Goal: Task Accomplishment & Management: Complete application form

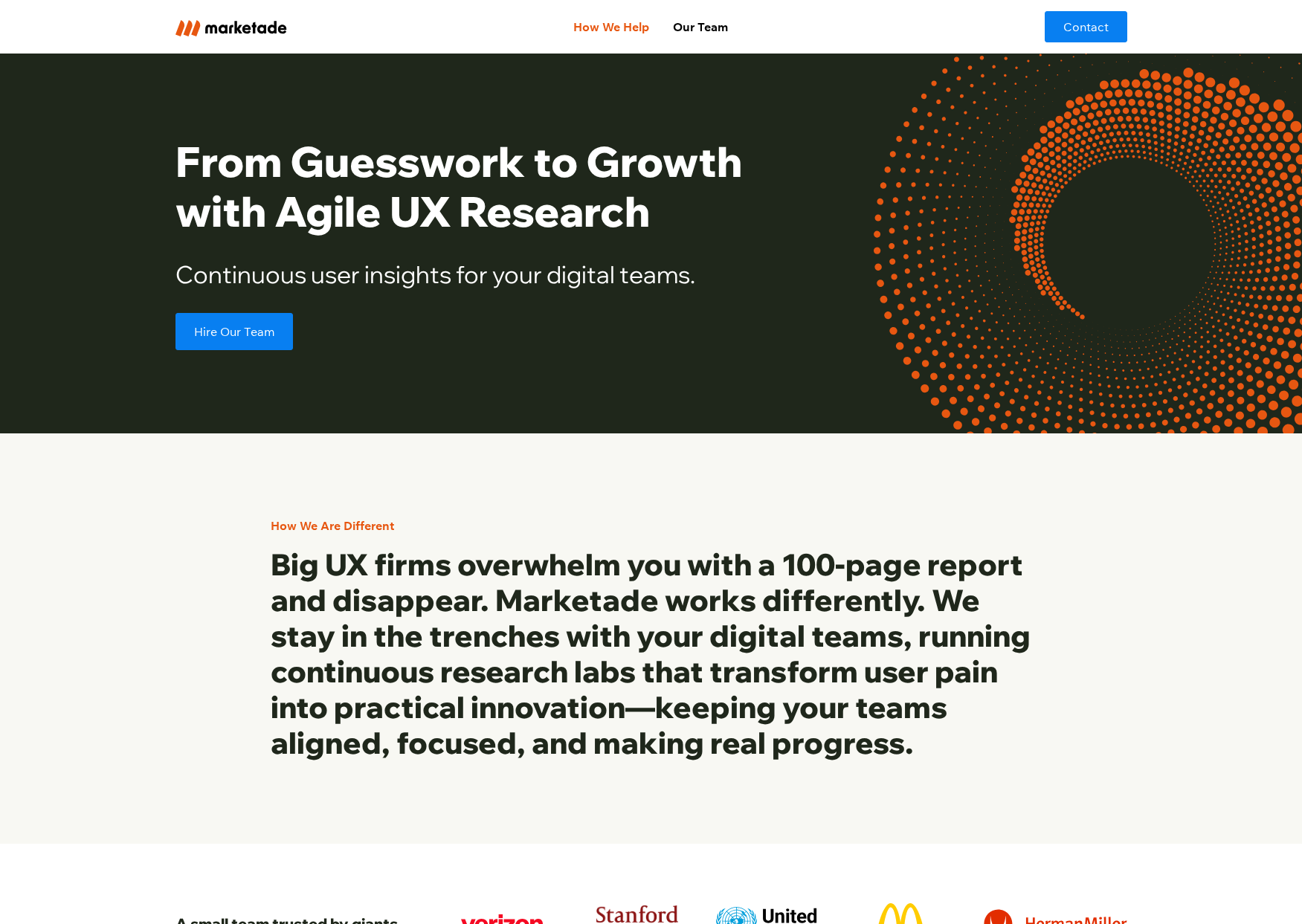
click at [615, 30] on link "How We Help" at bounding box center [611, 26] width 100 height 30
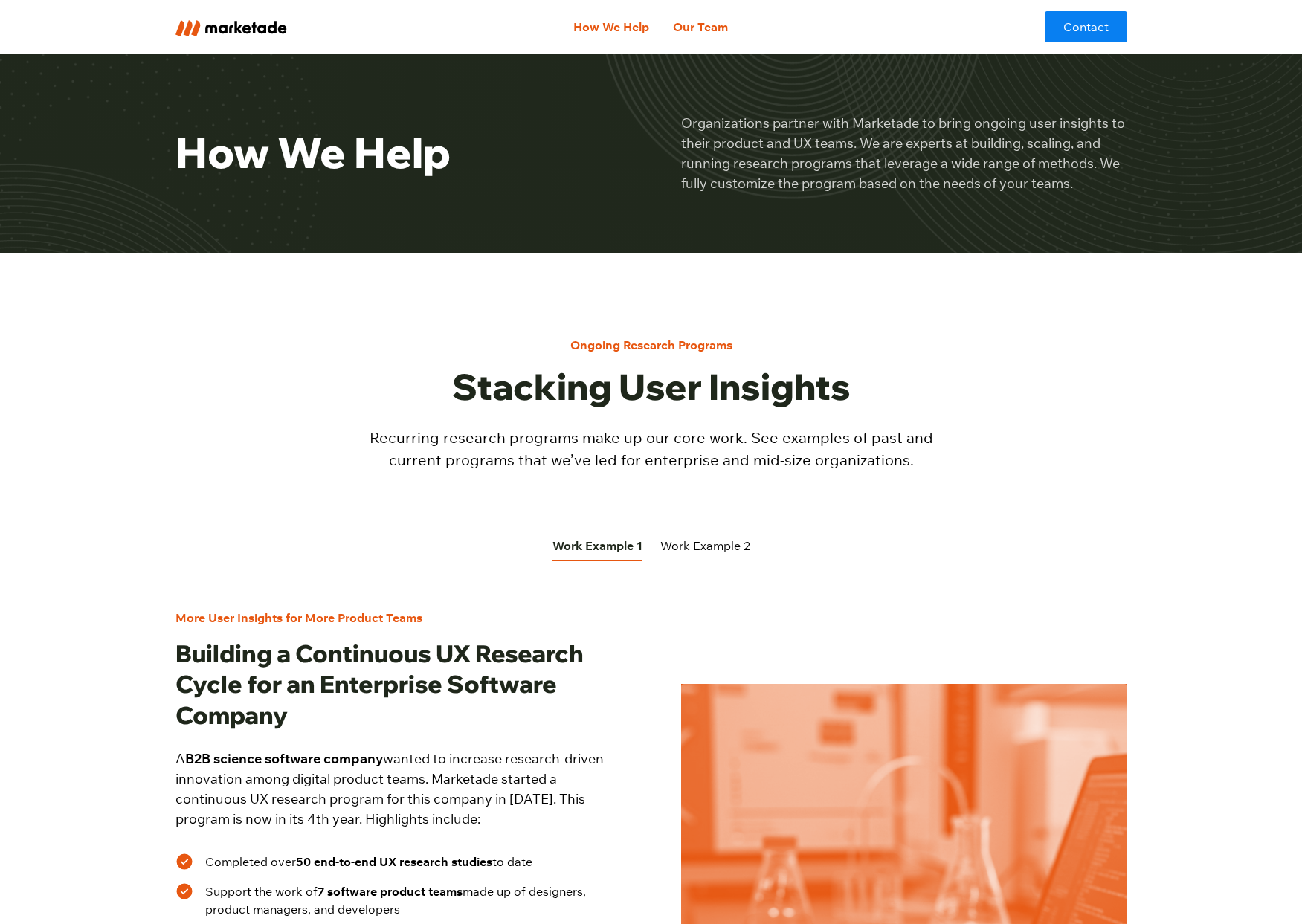
click at [703, 25] on link "Our Team" at bounding box center [701, 26] width 79 height 30
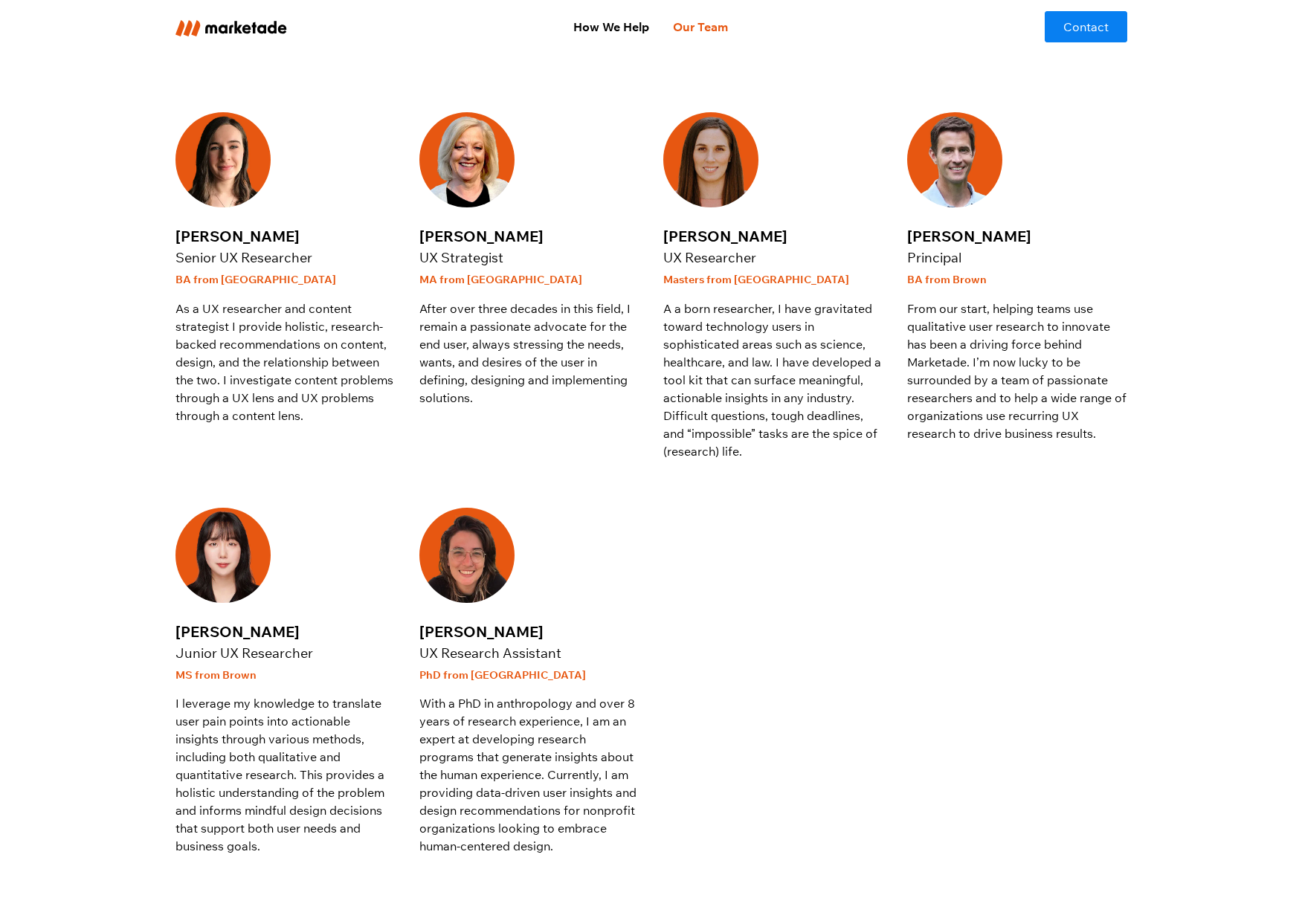
scroll to position [443, 0]
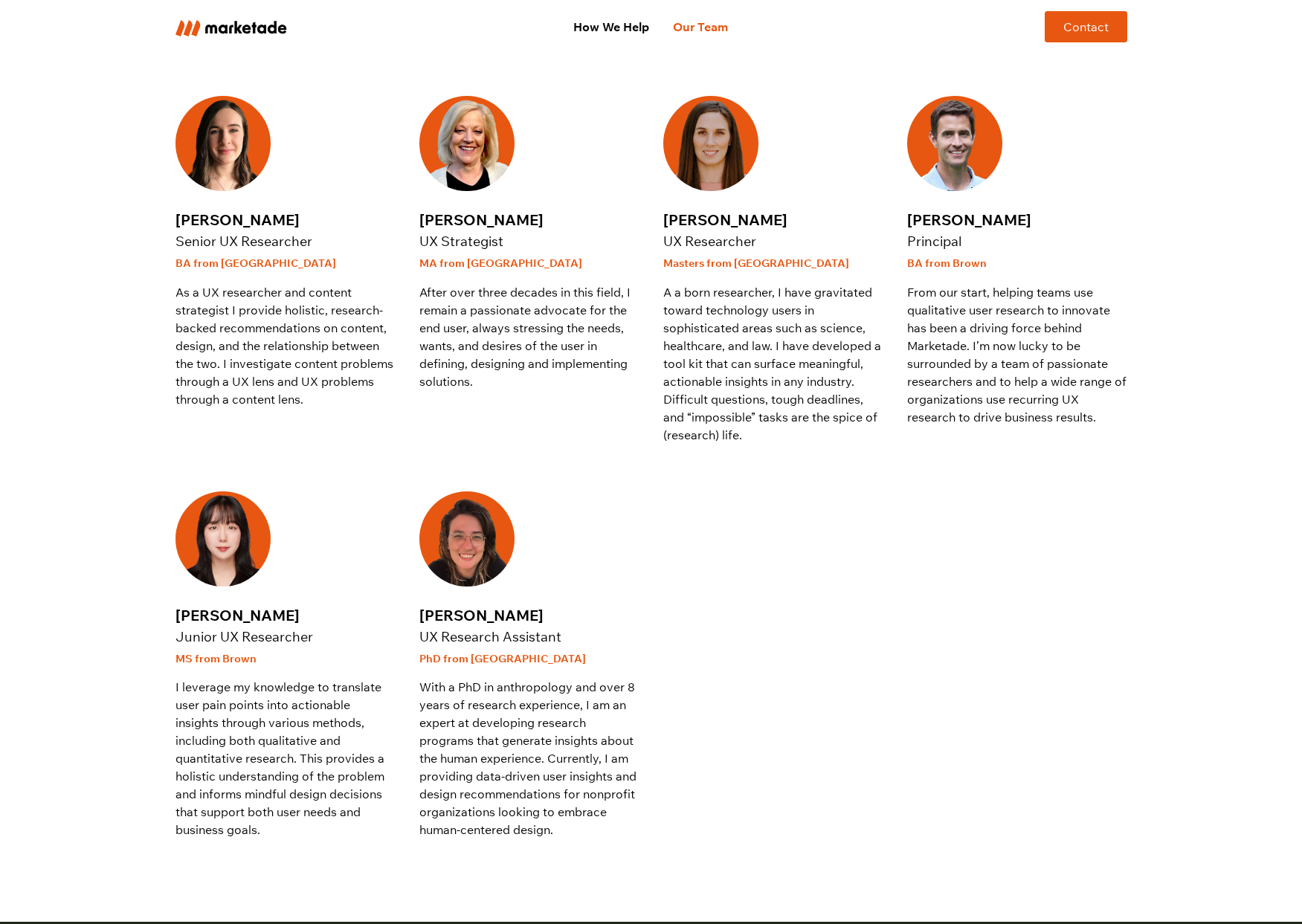
click at [1072, 25] on link "Contact" at bounding box center [1086, 26] width 83 height 31
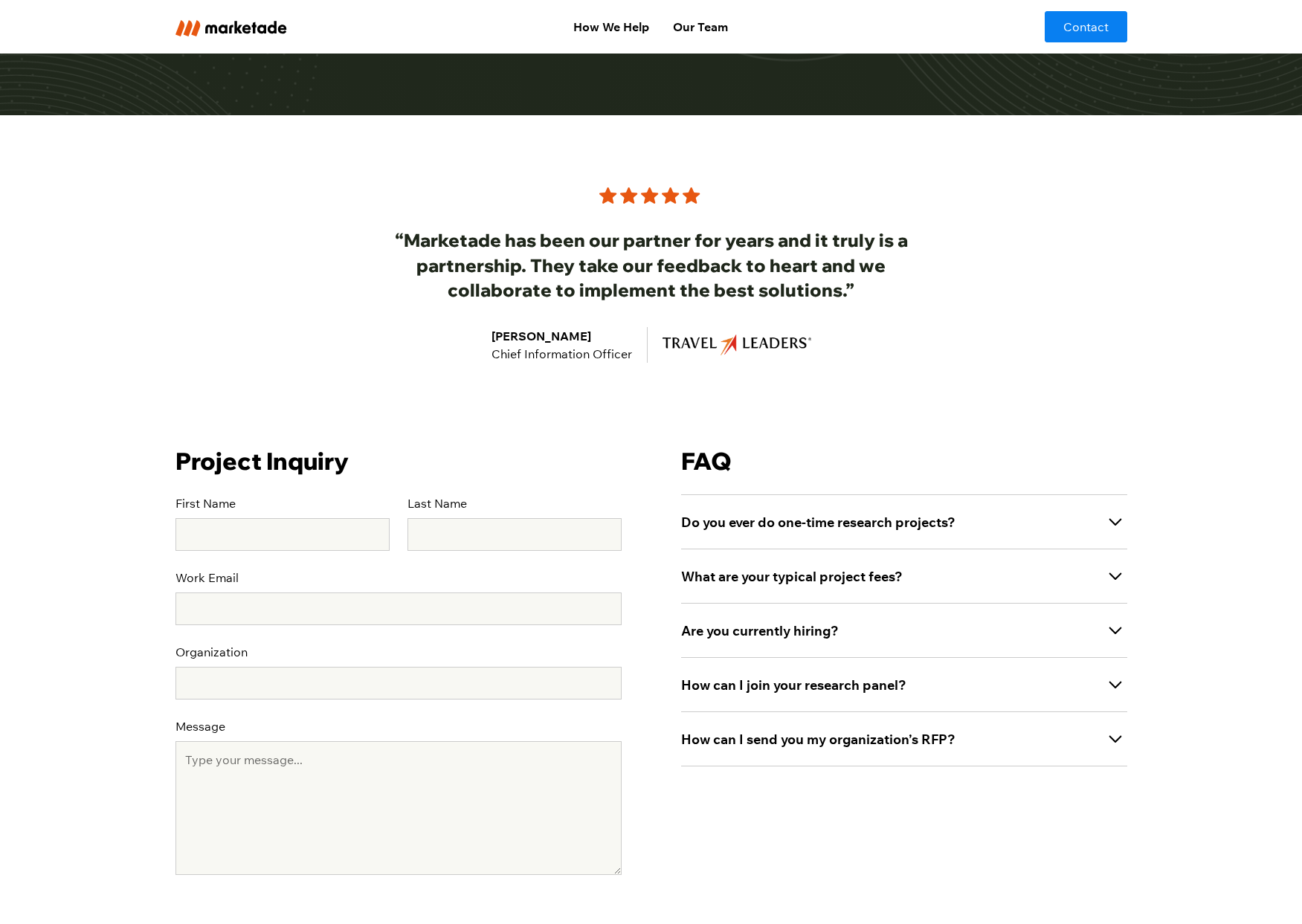
scroll to position [358, 0]
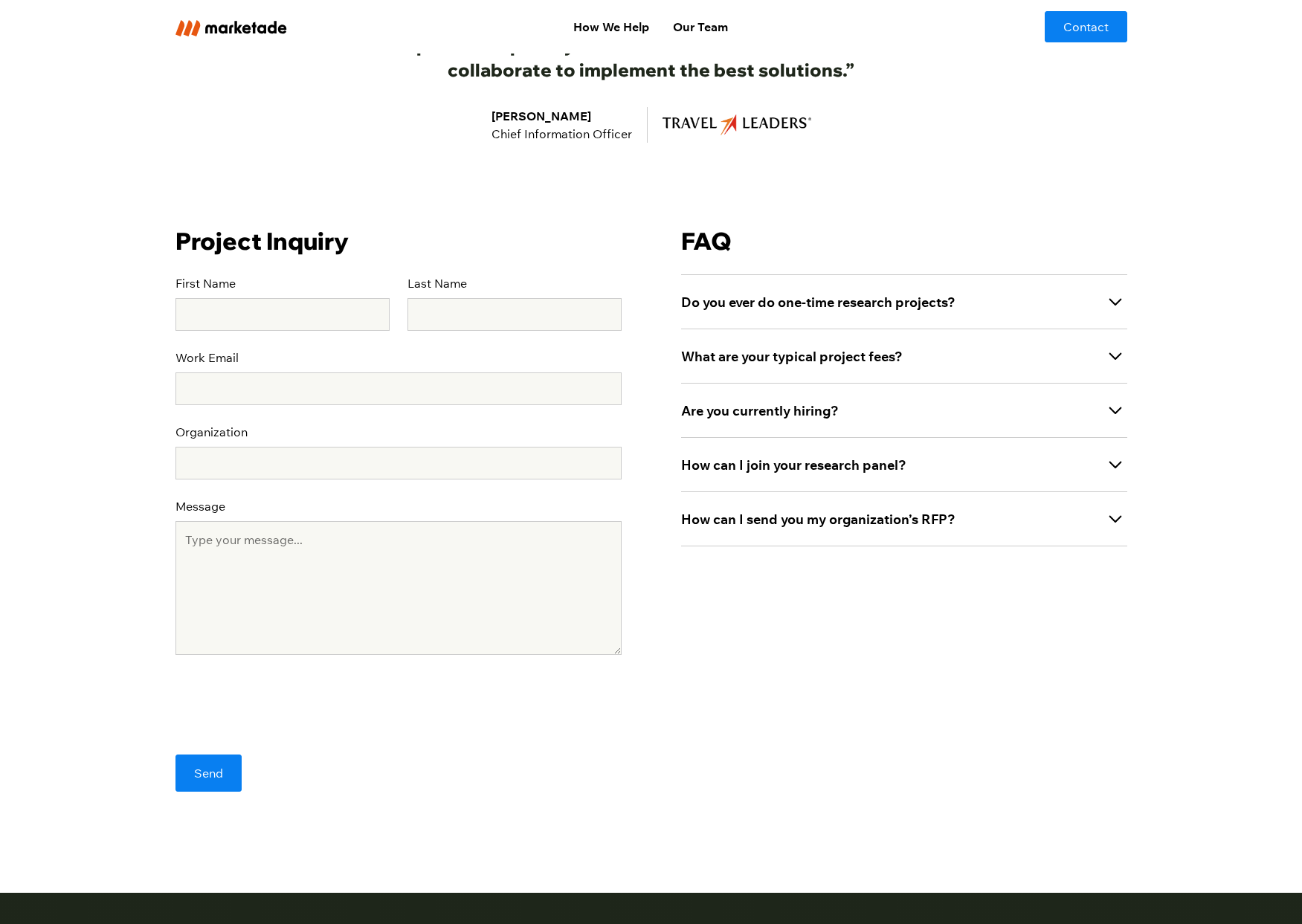
click at [317, 817] on div "Project Inquiry First Name Last Name Work Email Organization Message Send Thank…" at bounding box center [651, 518] width 952 height 751
click at [212, 766] on input "Send" at bounding box center [209, 773] width 67 height 37
click at [264, 305] on input "First Name" at bounding box center [283, 314] width 214 height 32
type input "Thomas"
type input "Reardon"
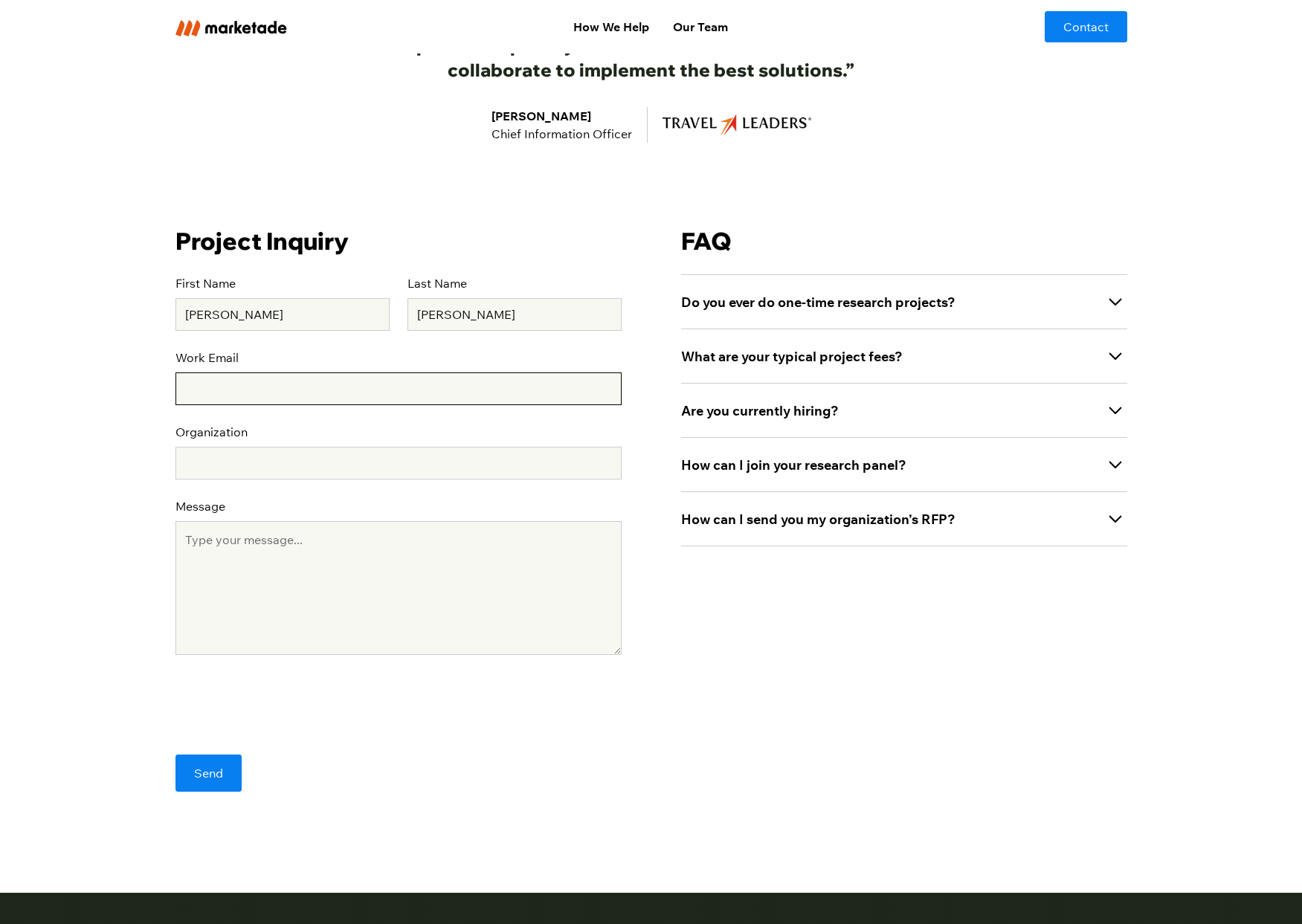
type input "treardon@me.com"
click at [217, 468] on input "Organization" at bounding box center [399, 463] width 446 height 32
click at [194, 468] on input "Organization" at bounding box center [399, 463] width 446 height 32
type input "Testing"
click at [277, 602] on textarea "Message" at bounding box center [399, 588] width 446 height 134
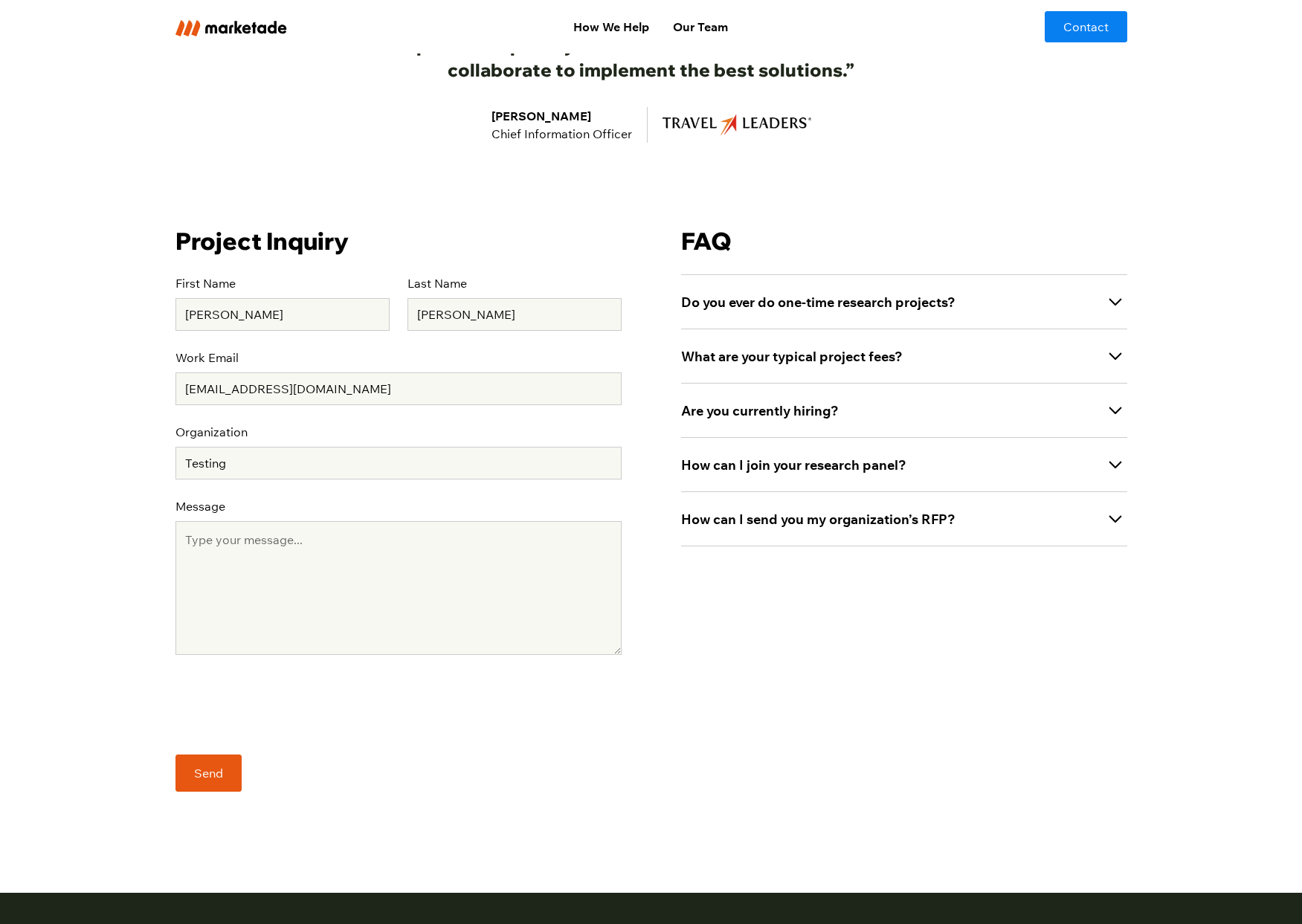
click at [200, 784] on input "Send" at bounding box center [209, 773] width 67 height 37
click at [492, 783] on form "Project Inquiry First Name Thomas Last Name Reardon Work Email treardon@me.com …" at bounding box center [399, 518] width 446 height 585
click at [433, 566] on textarea "Message" at bounding box center [399, 588] width 446 height 134
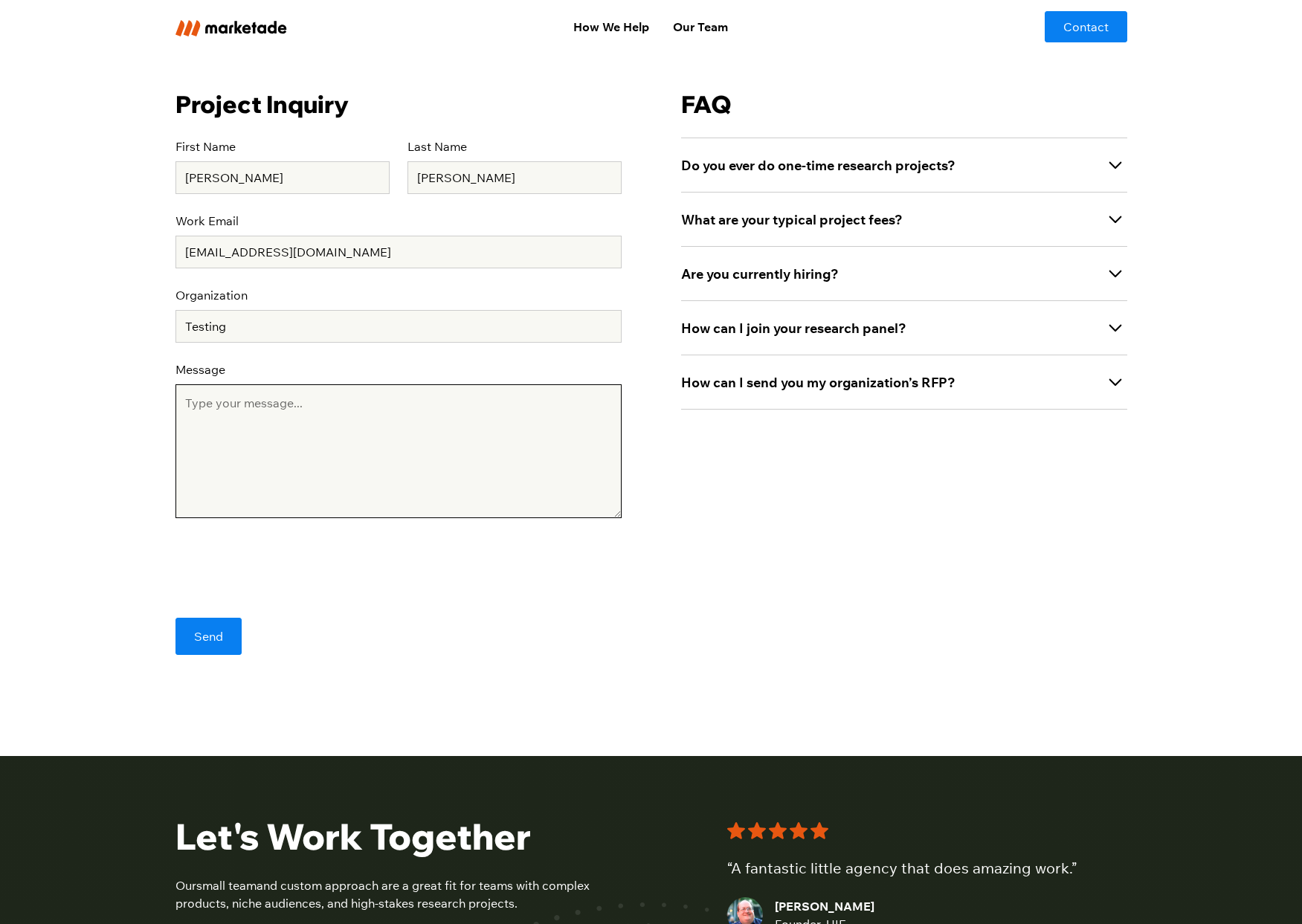
scroll to position [531, 0]
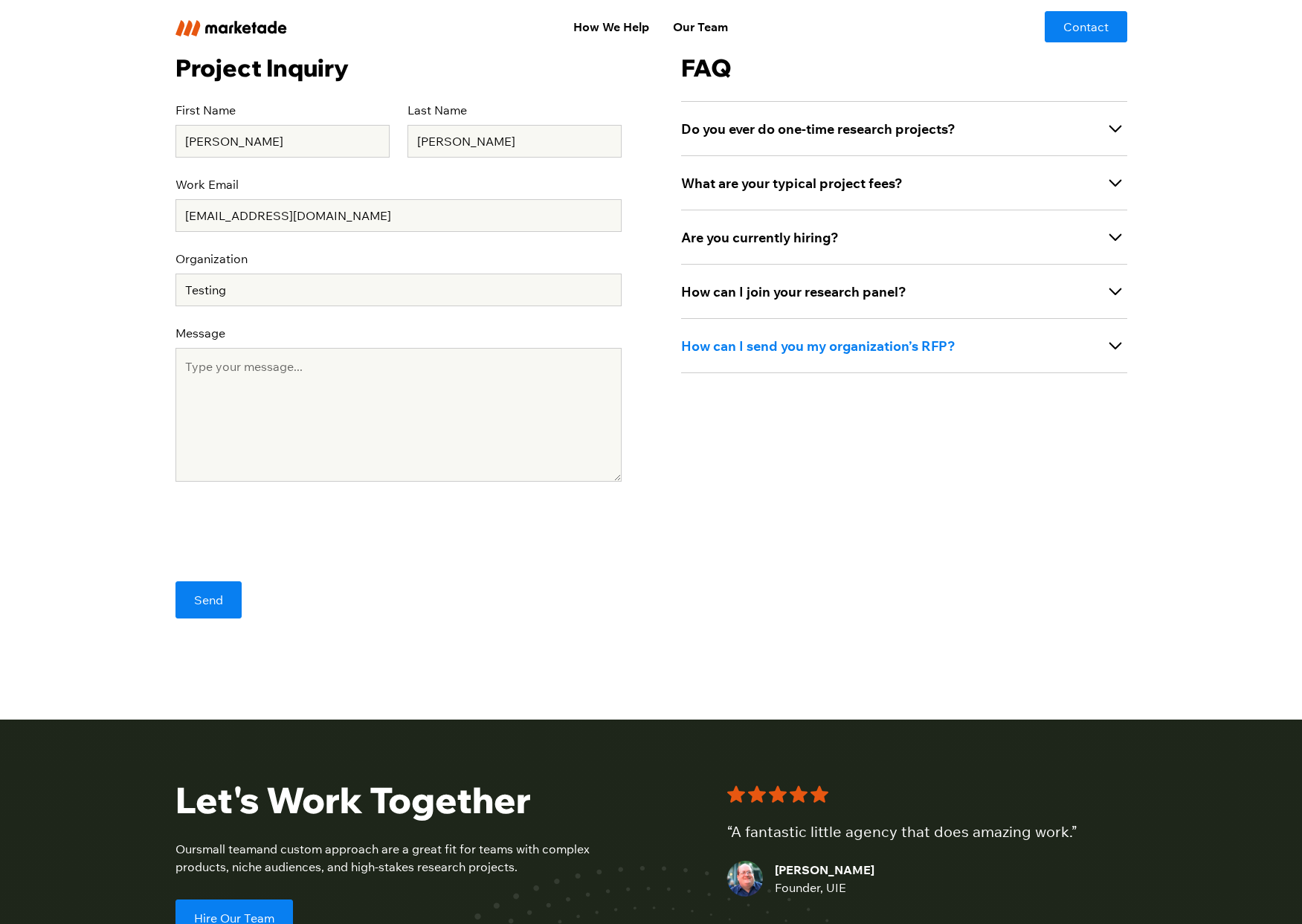
click at [1037, 333] on div "How can I send you my organization’s RFP?" at bounding box center [904, 345] width 446 height 54
click at [1039, 331] on div "How can I send you my organization’s RFP?" at bounding box center [904, 345] width 446 height 54
click at [1030, 292] on div "How can I join your research panel?" at bounding box center [904, 291] width 446 height 54
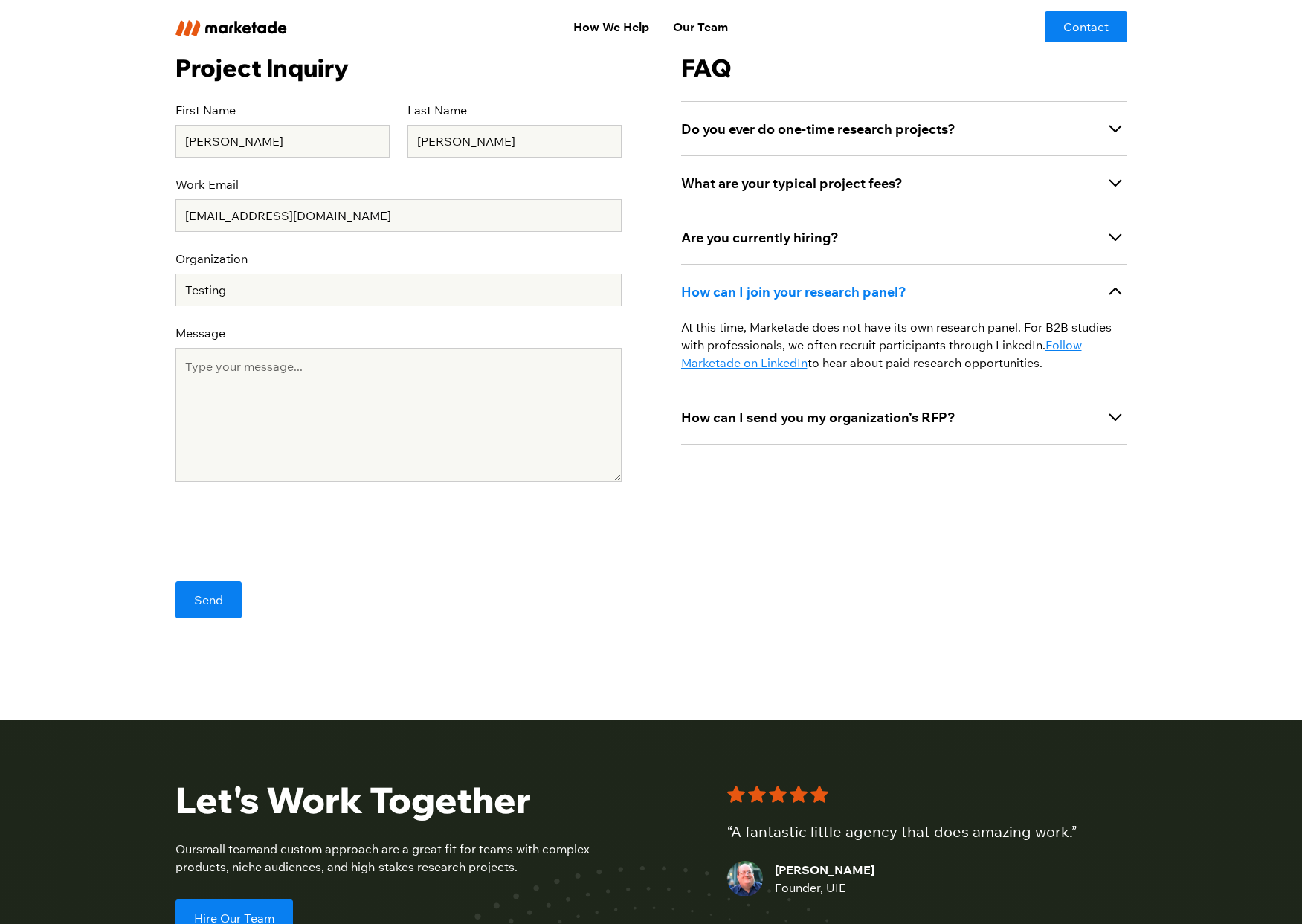
click at [1030, 292] on div "How can I join your research panel?" at bounding box center [904, 291] width 446 height 54
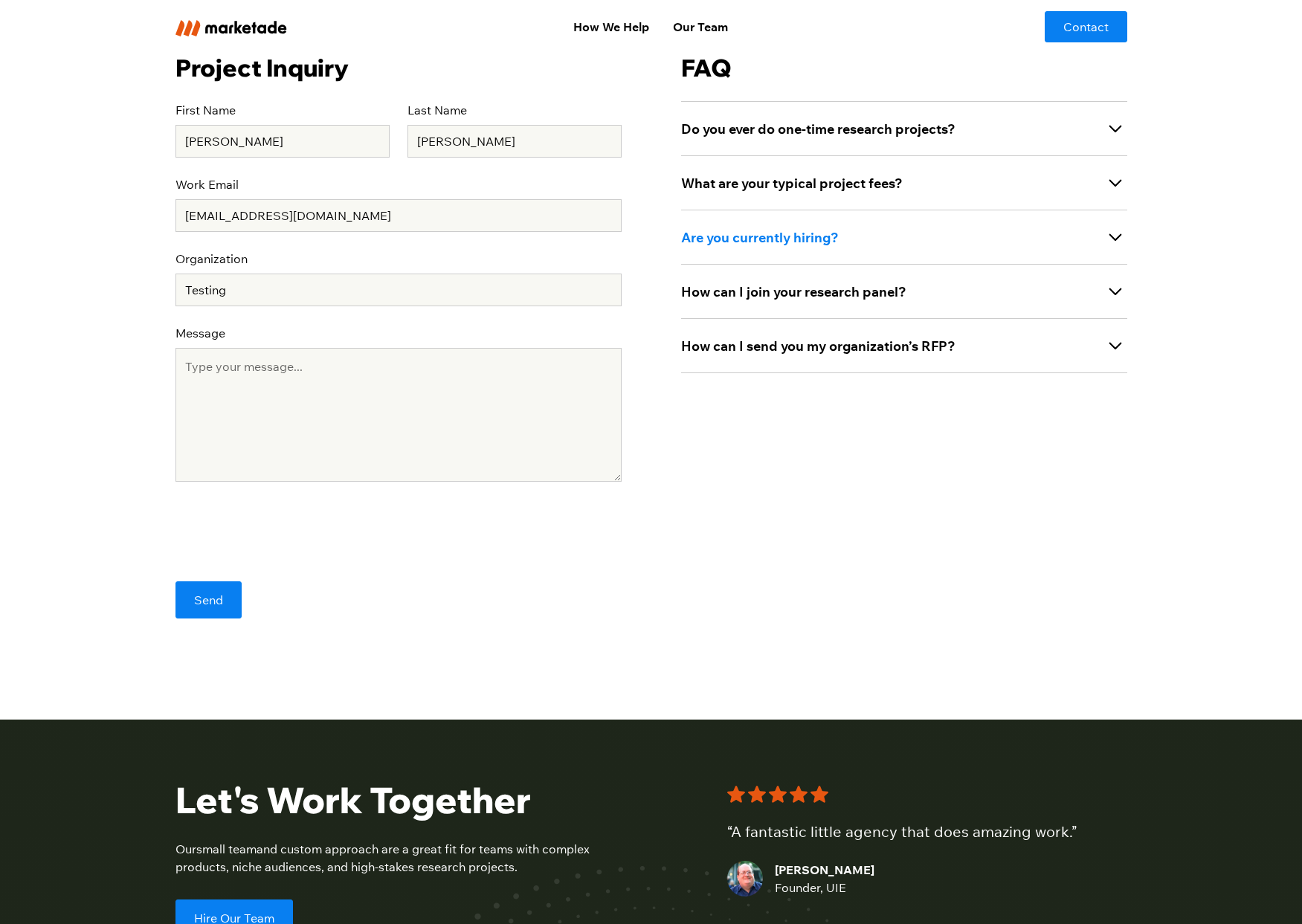
click at [1010, 231] on div "Are you currently hiring?" at bounding box center [904, 237] width 446 height 54
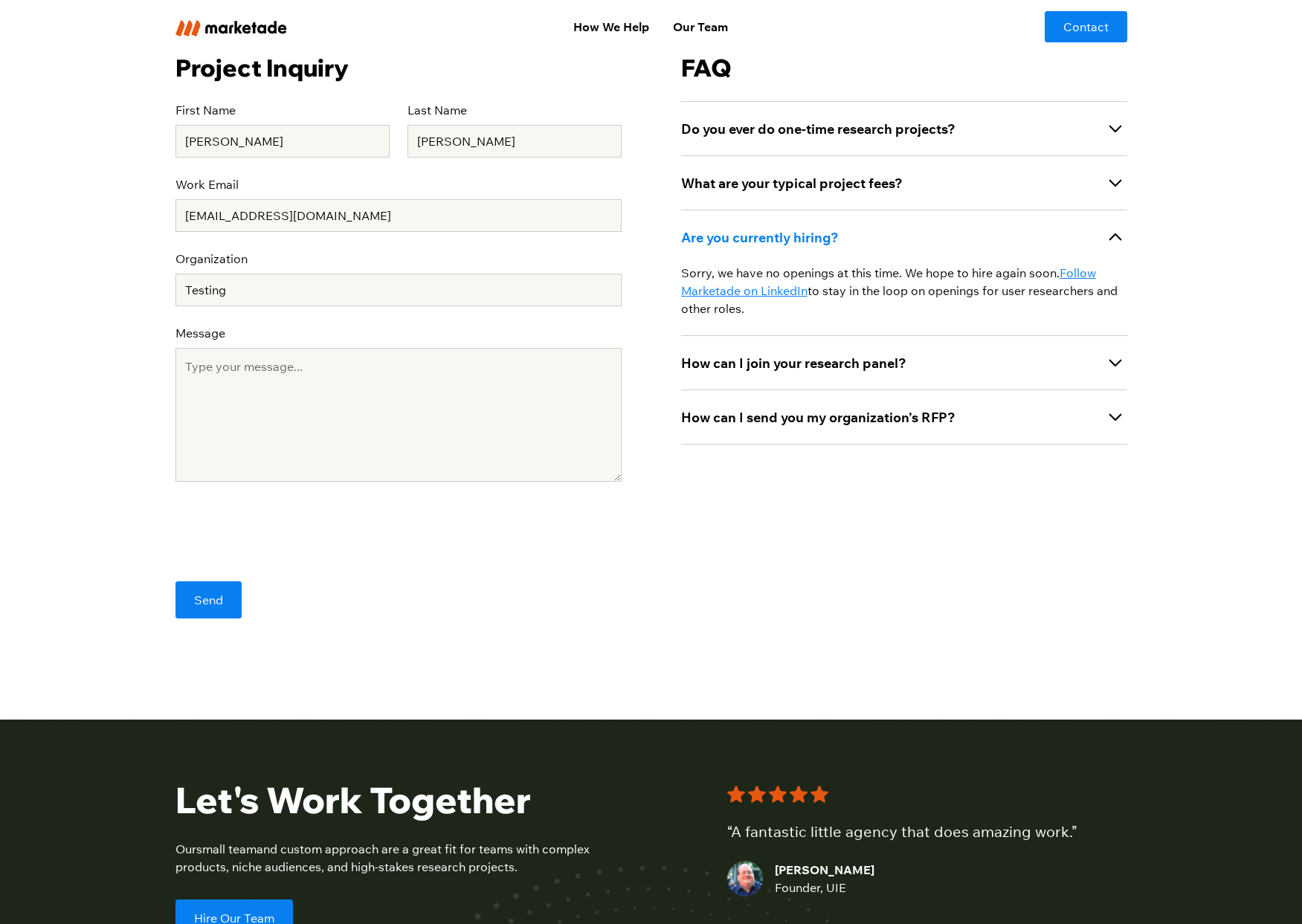
click at [1010, 231] on div "Are you currently hiring?" at bounding box center [904, 237] width 446 height 54
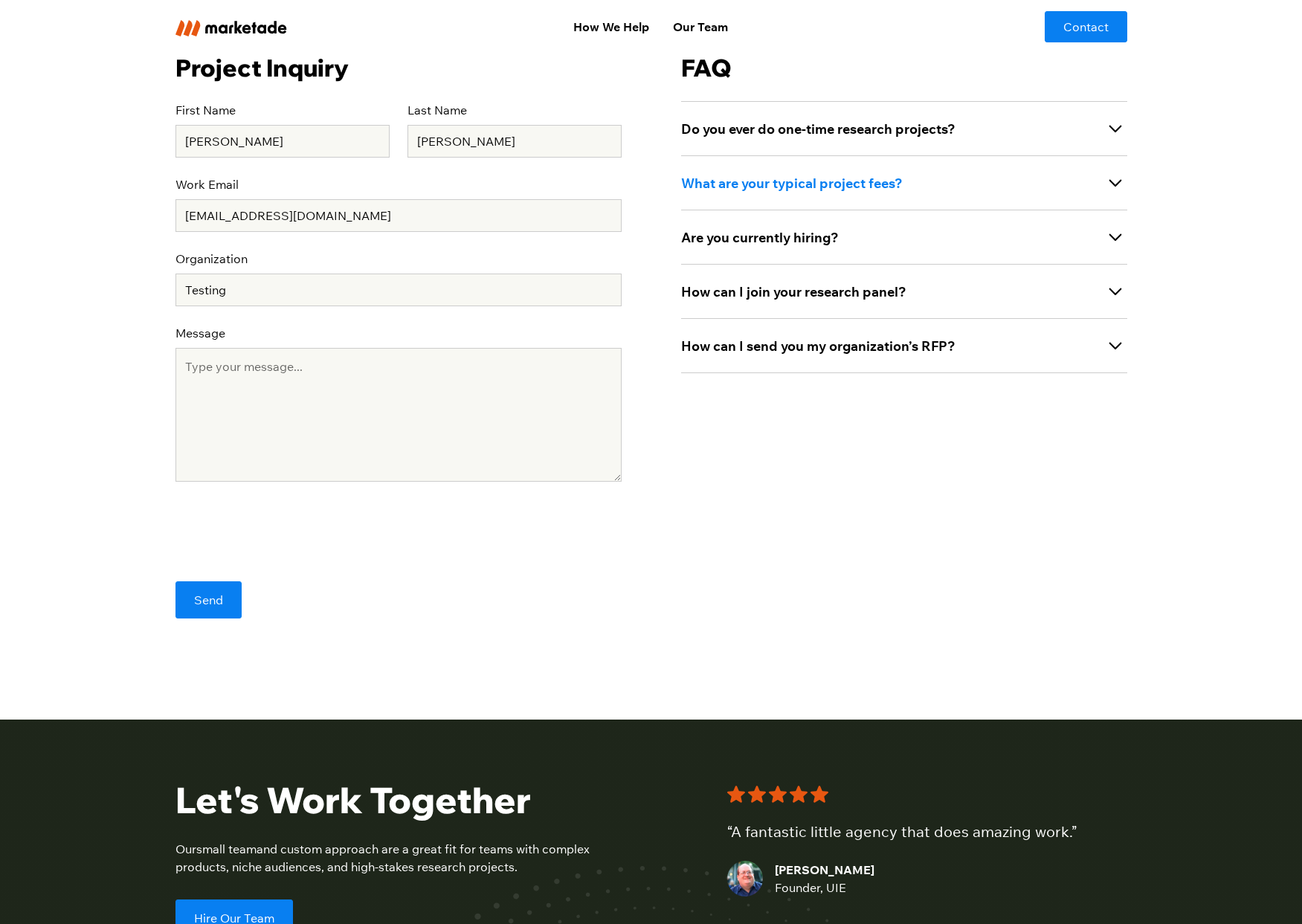
click at [1005, 197] on div "What are your typical project fees?" at bounding box center [904, 183] width 446 height 54
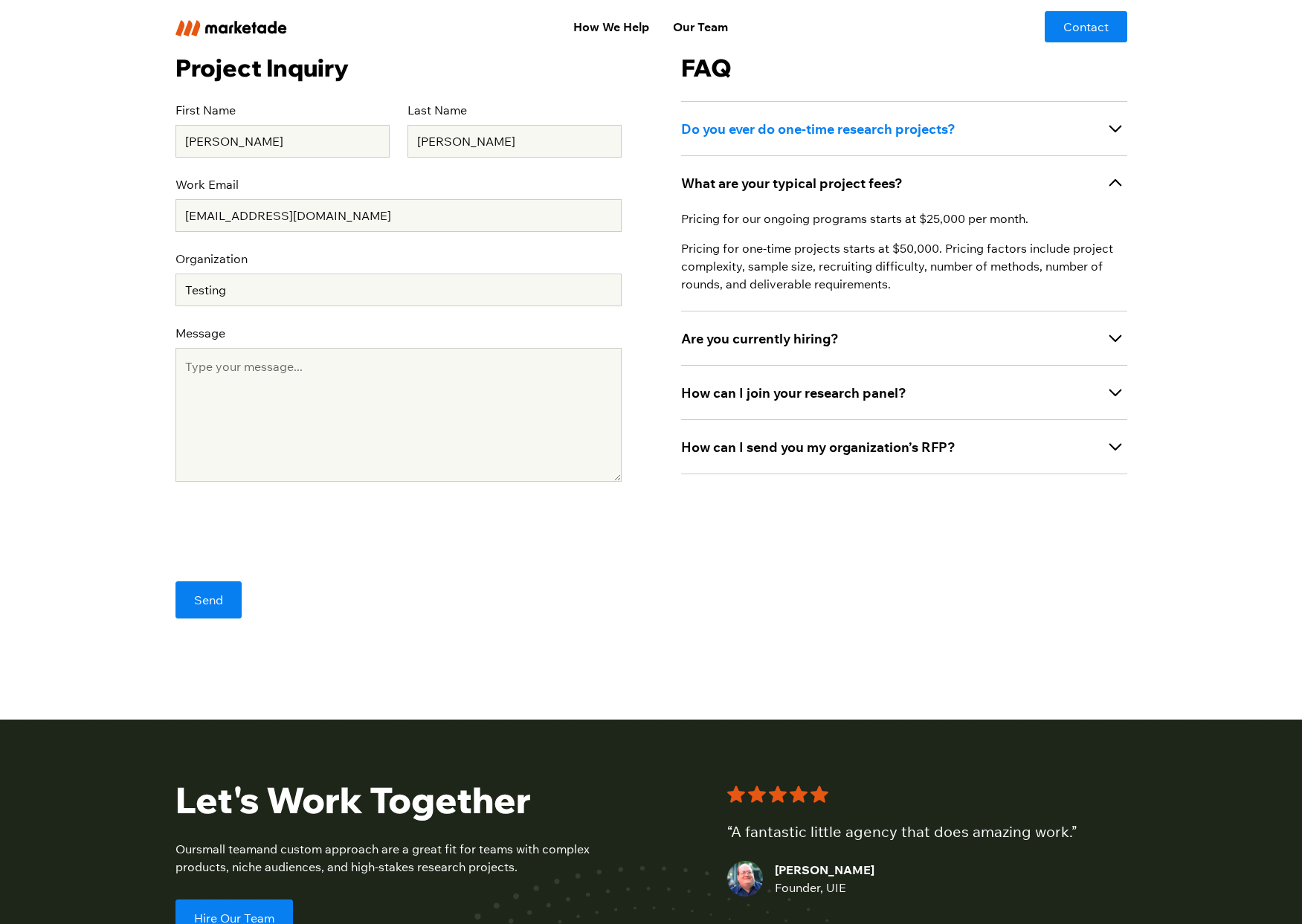
click at [1003, 120] on div "Do you ever do one-time research projects?" at bounding box center [904, 128] width 446 height 54
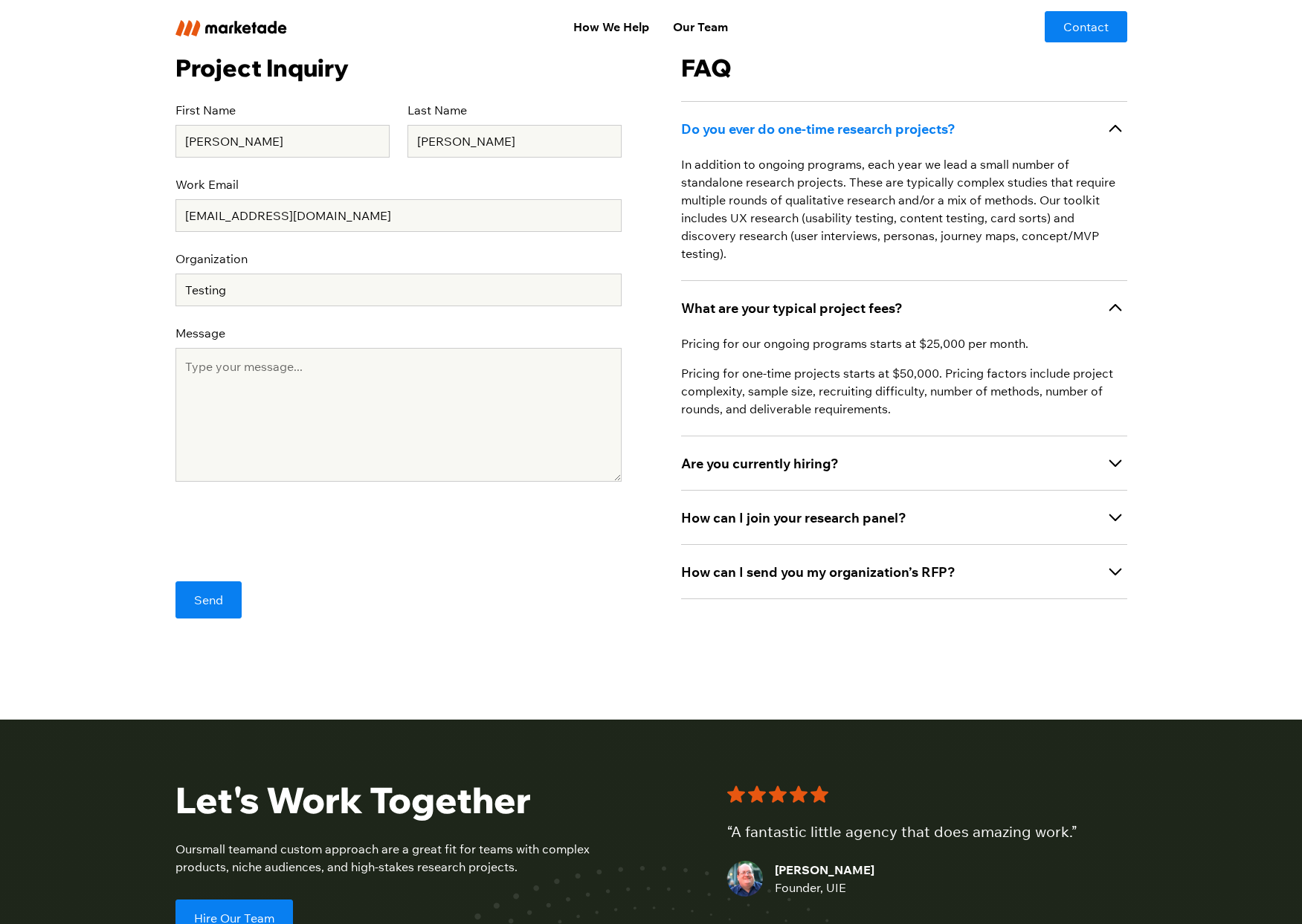
click at [1003, 120] on div "Do you ever do one-time research projects?" at bounding box center [904, 128] width 446 height 54
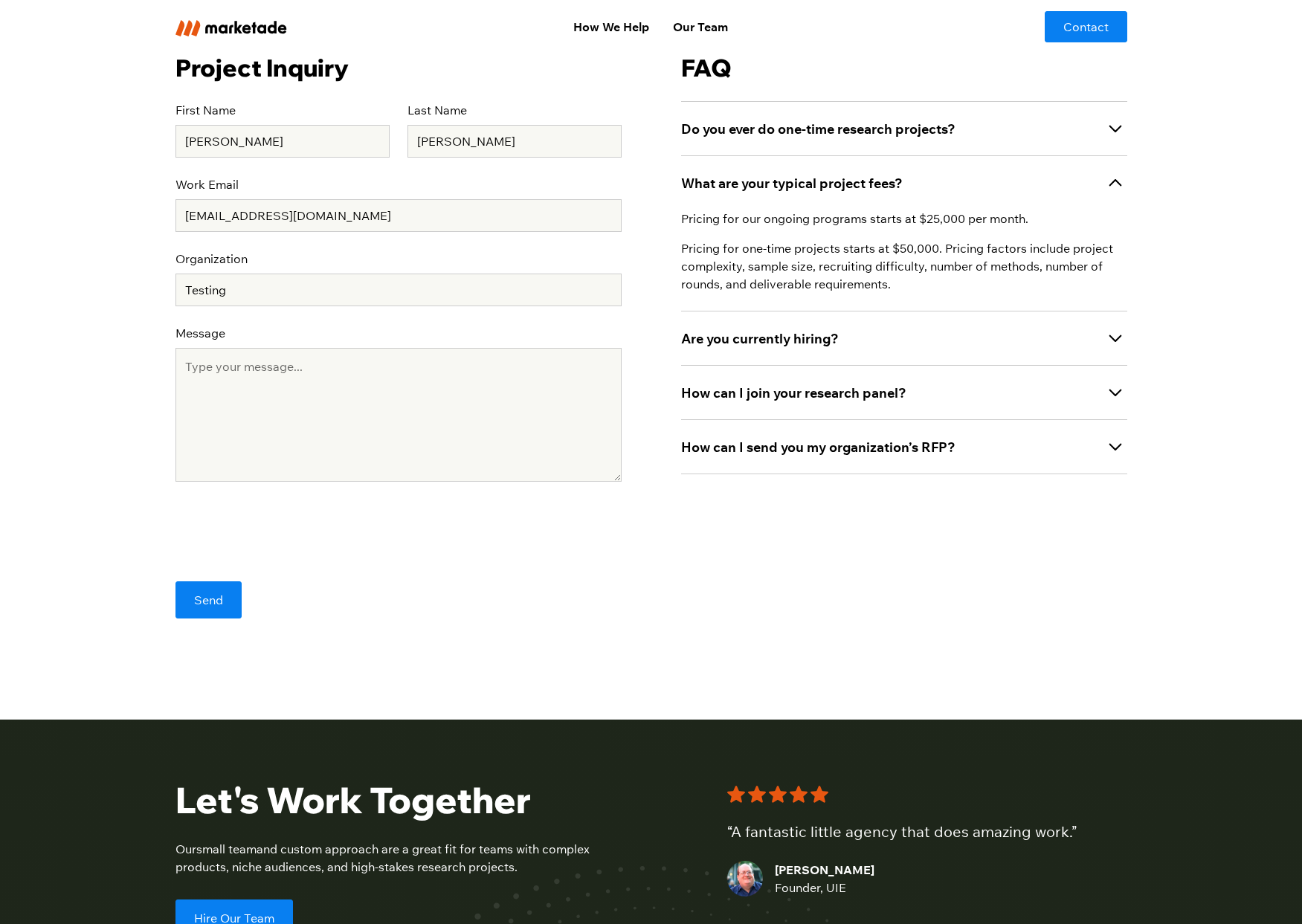
scroll to position [0, 0]
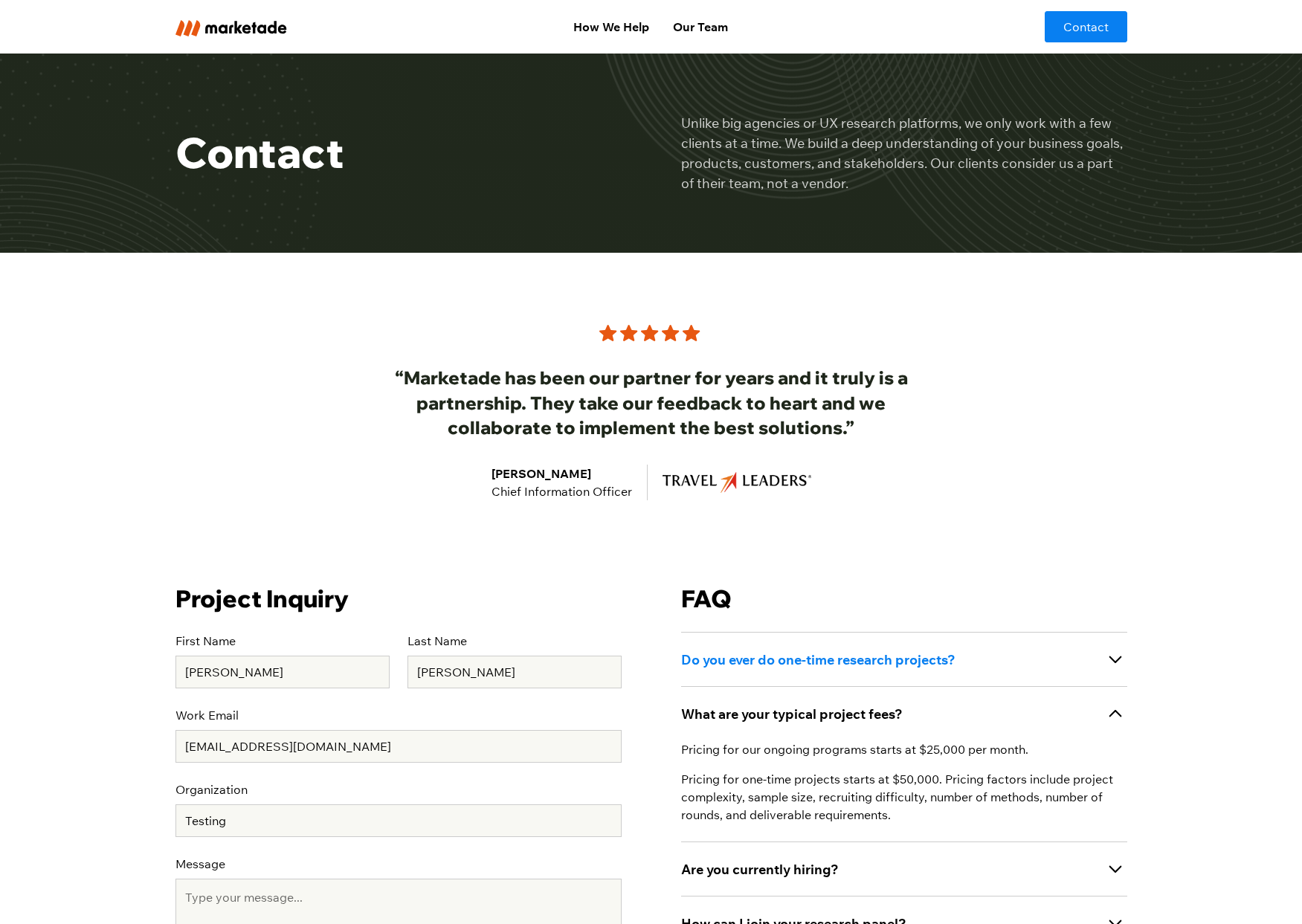
click at [995, 655] on div "Do you ever do one-time research projects?" at bounding box center [904, 659] width 446 height 54
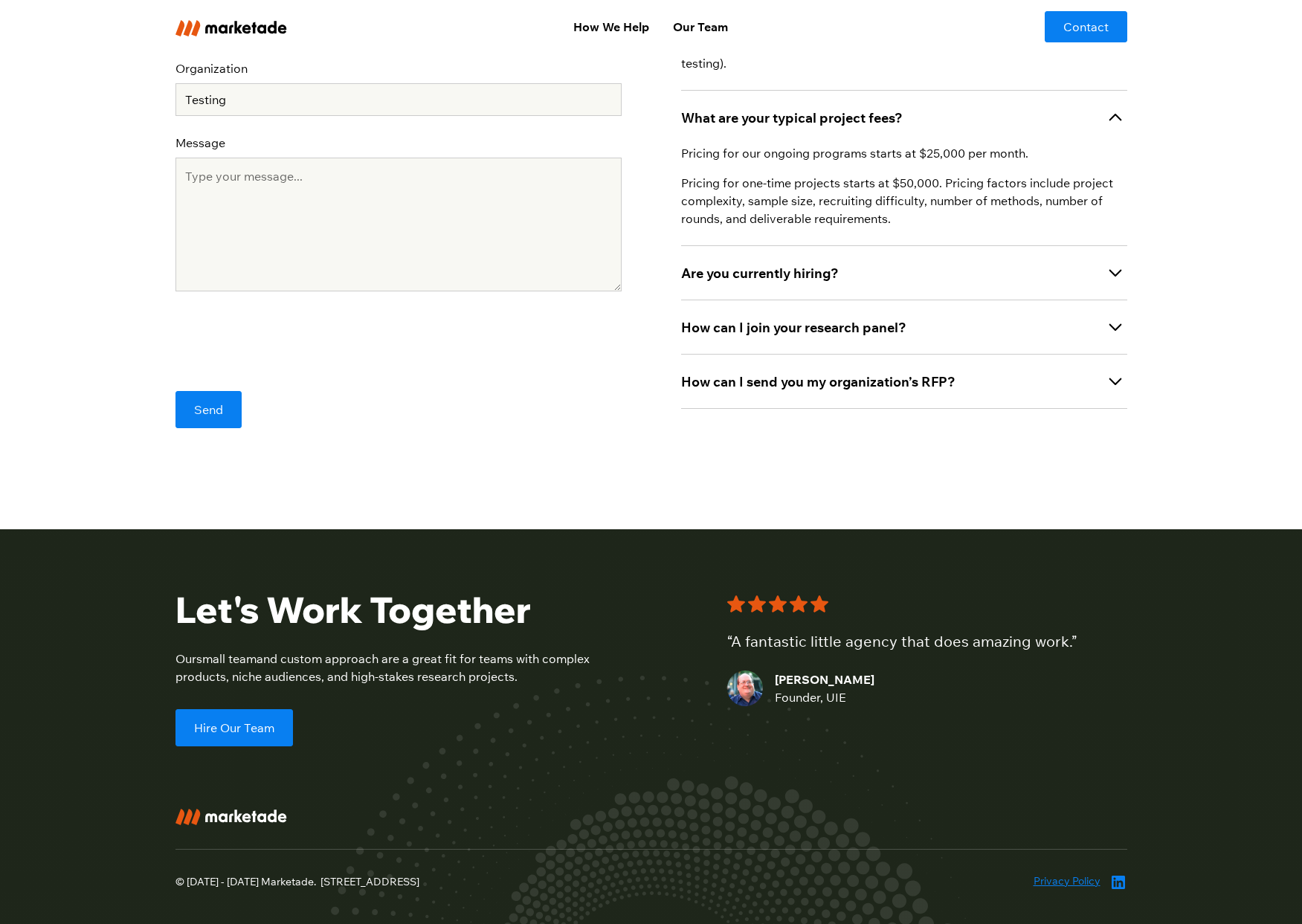
scroll to position [748, 0]
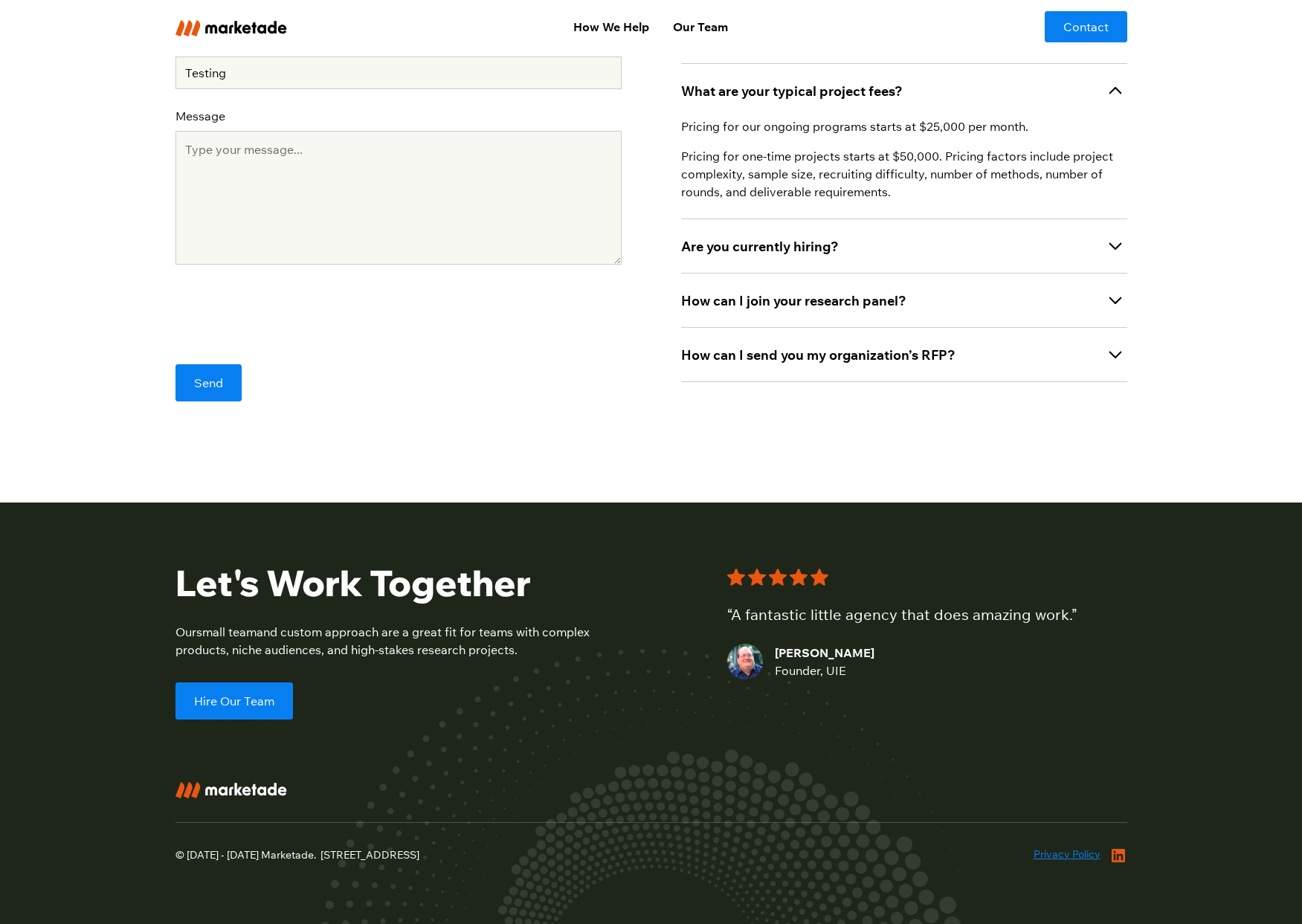
click at [1122, 861] on icon at bounding box center [1118, 856] width 13 height 13
